Goal: Find specific page/section: Find specific page/section

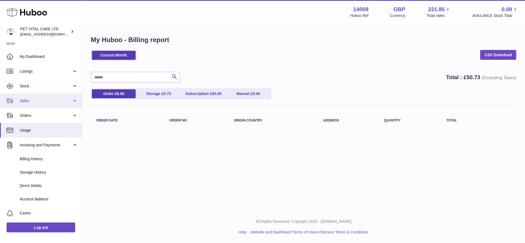
click at [31, 100] on span "Sales" at bounding box center [46, 100] width 52 height 5
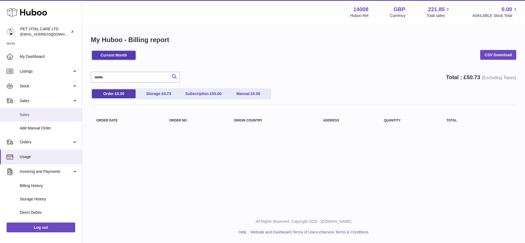
click at [27, 112] on link "Sales" at bounding box center [41, 114] width 82 height 13
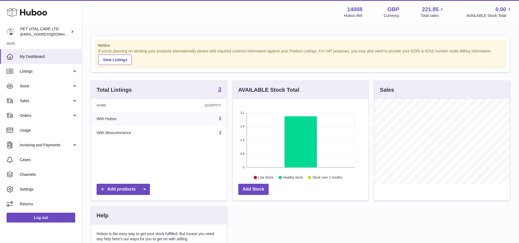
scroll to position [85, 135]
click at [36, 100] on span "Sales" at bounding box center [46, 100] width 52 height 5
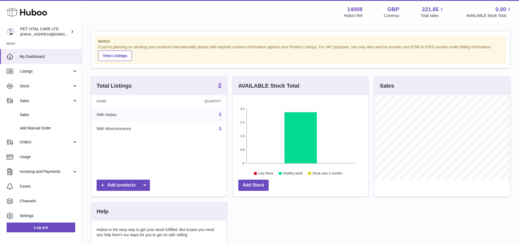
scroll to position [0, 0]
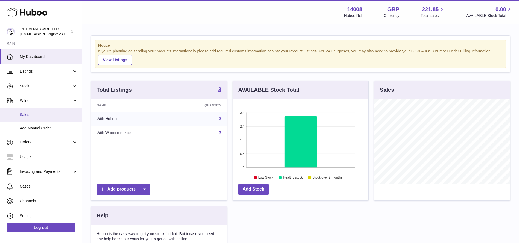
click at [31, 113] on span "Sales" at bounding box center [49, 114] width 58 height 5
